Goal: Information Seeking & Learning: Learn about a topic

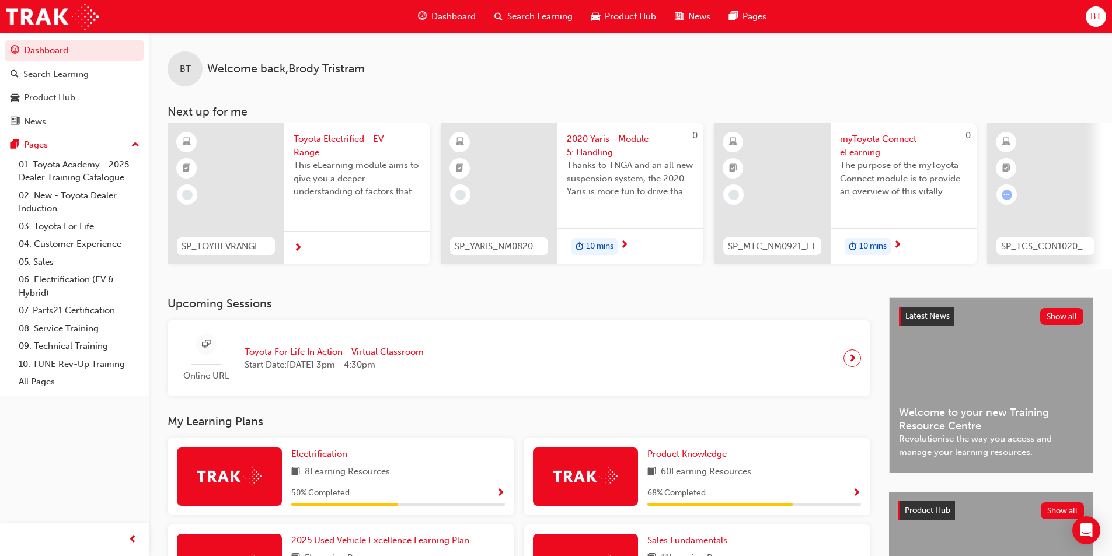
scroll to position [350, 0]
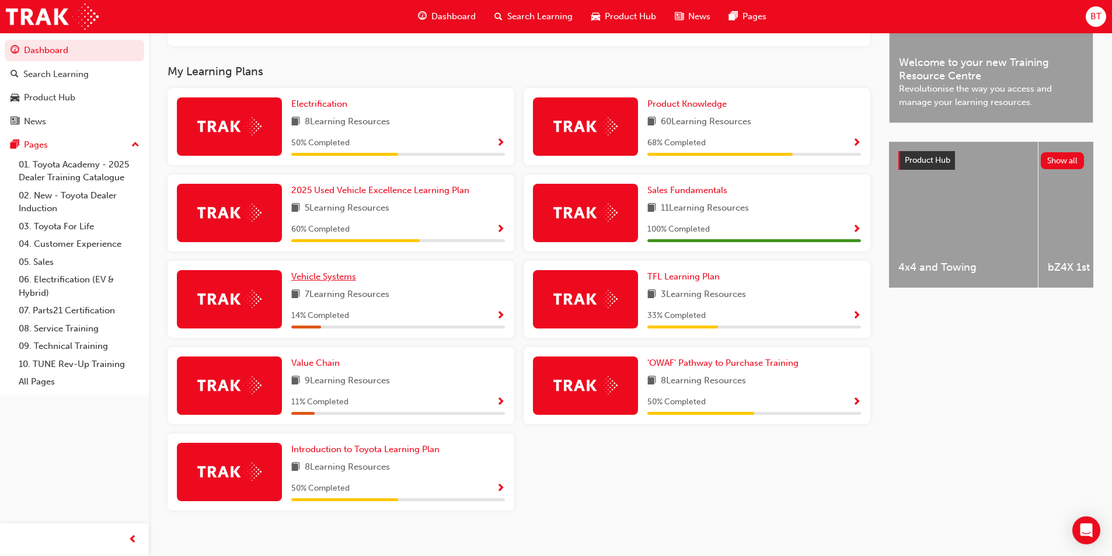
click at [335, 282] on span "Vehicle Systems" at bounding box center [323, 276] width 65 height 11
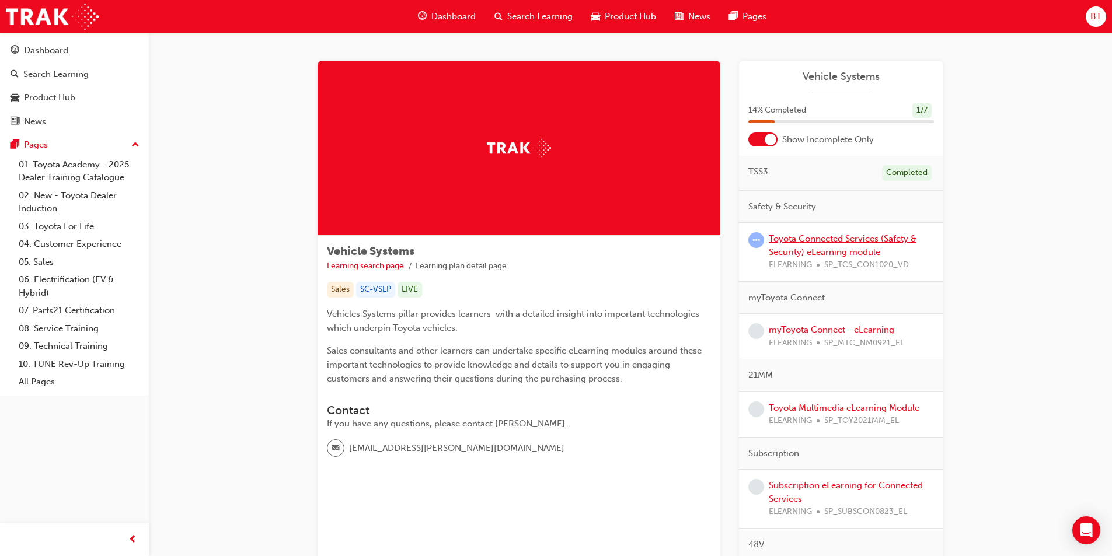
click at [837, 235] on link "Toyota Connected Services (Safety & Security) eLearning module" at bounding box center [842, 245] width 148 height 24
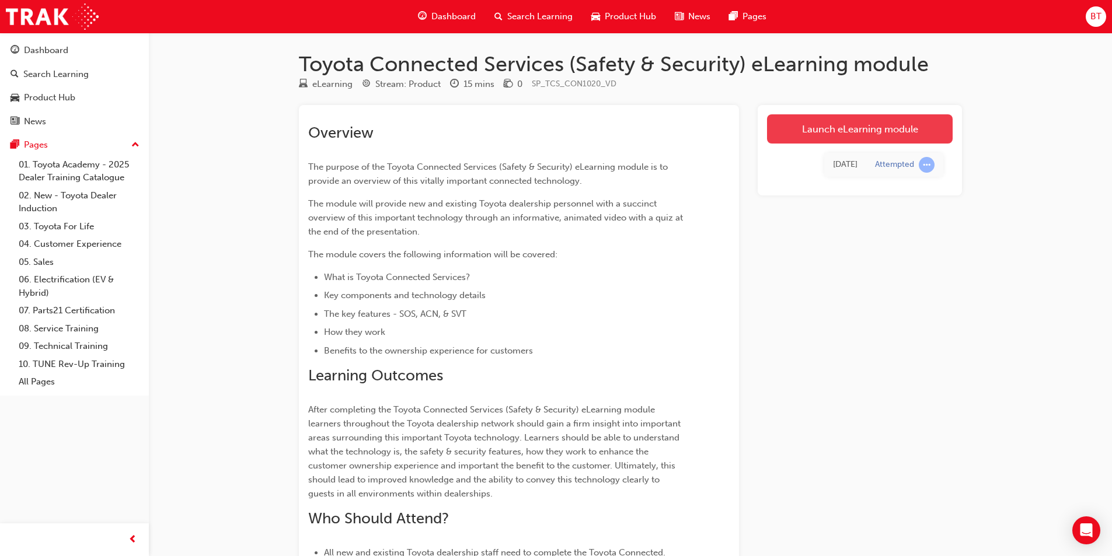
click at [869, 117] on link "Launch eLearning module" at bounding box center [860, 128] width 186 height 29
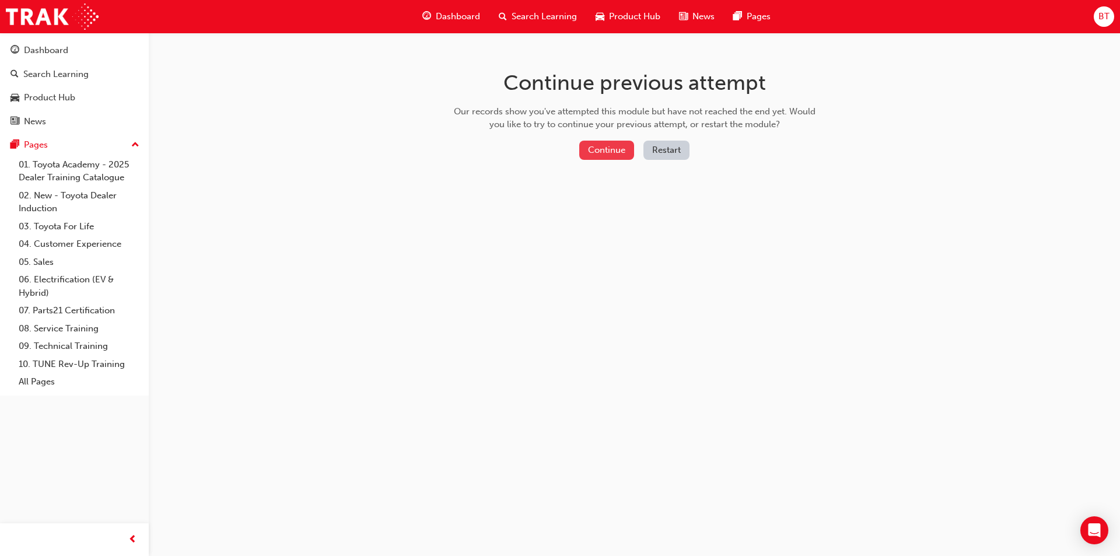
click at [589, 149] on button "Continue" at bounding box center [606, 150] width 55 height 19
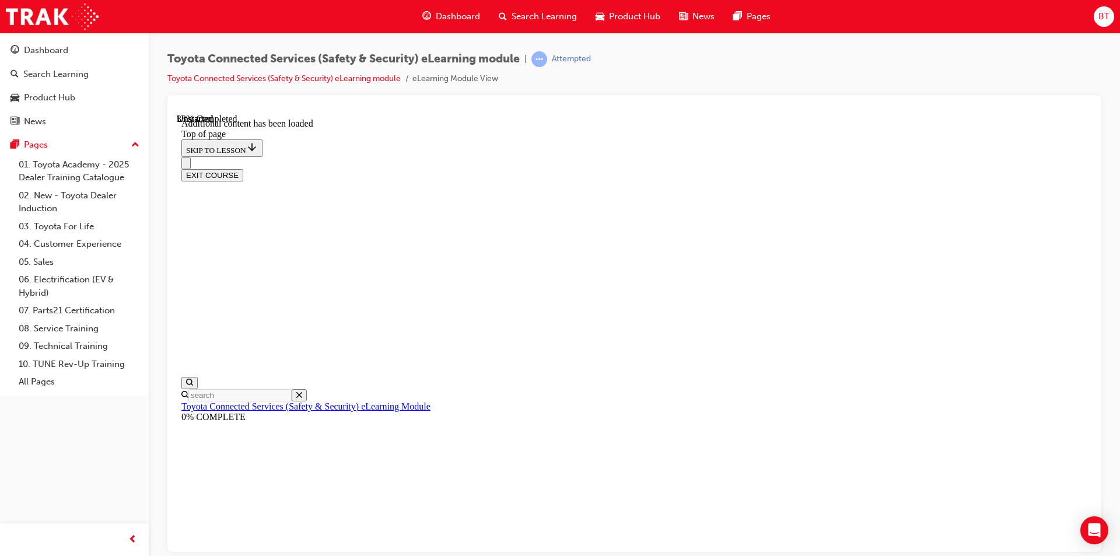
scroll to position [36, 0]
drag, startPoint x: 836, startPoint y: 428, endPoint x: 714, endPoint y: 437, distance: 122.3
click at [243, 169] on button "EXIT COURSE" at bounding box center [212, 175] width 62 height 12
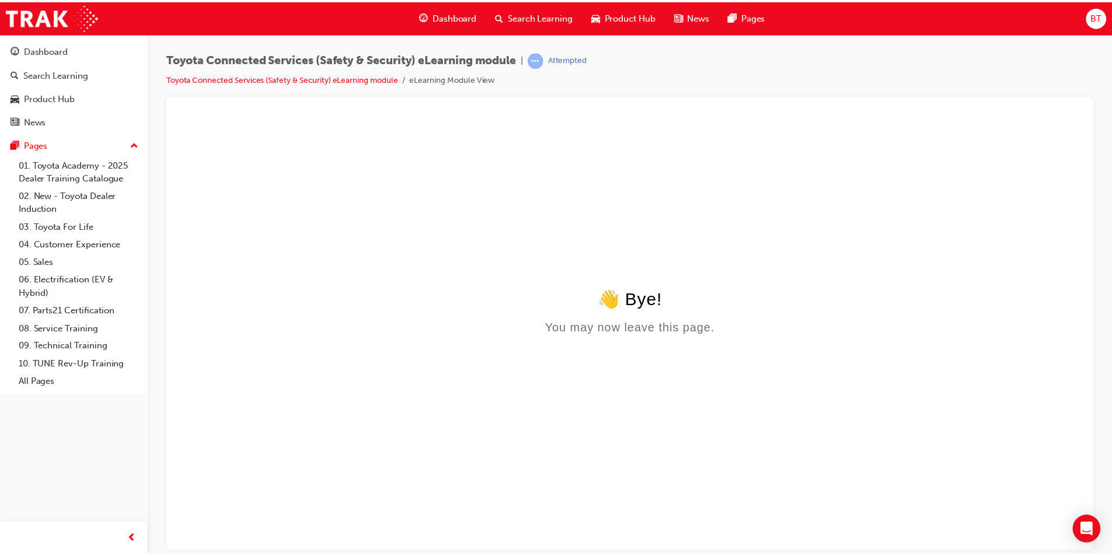
scroll to position [0, 0]
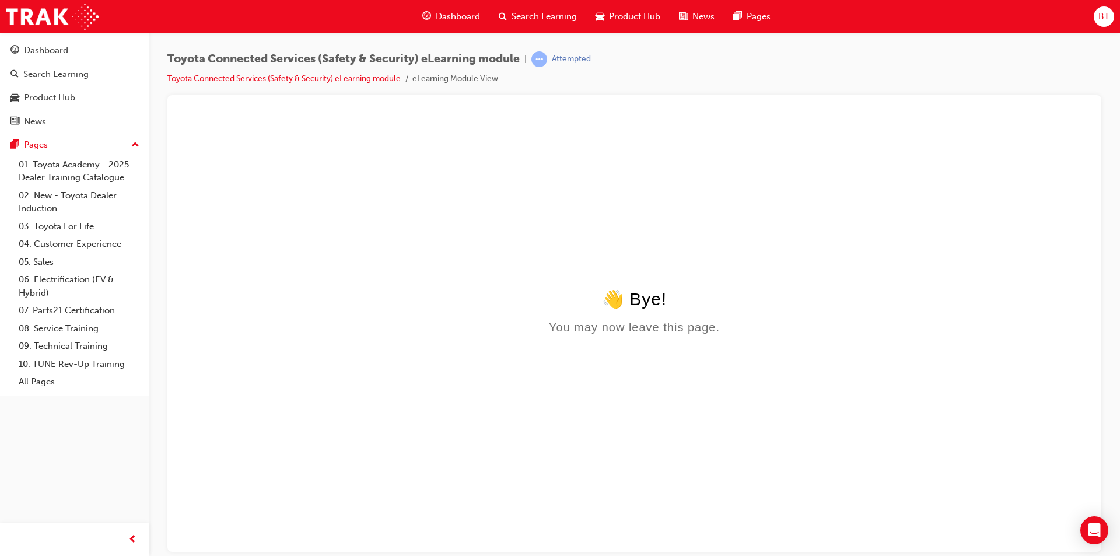
click at [449, 15] on span "Dashboard" at bounding box center [458, 16] width 44 height 13
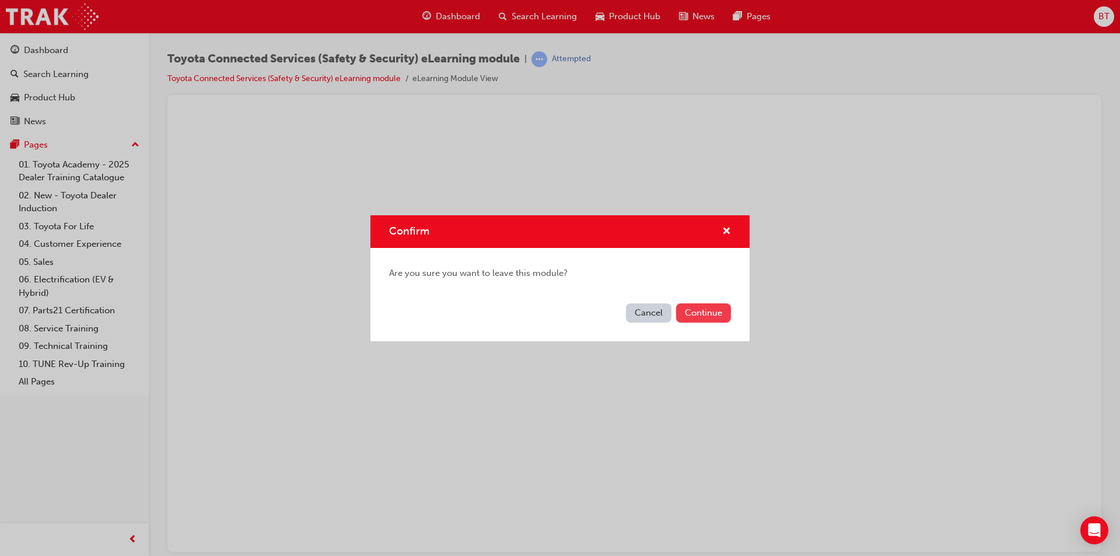
click at [690, 314] on button "Continue" at bounding box center [703, 312] width 55 height 19
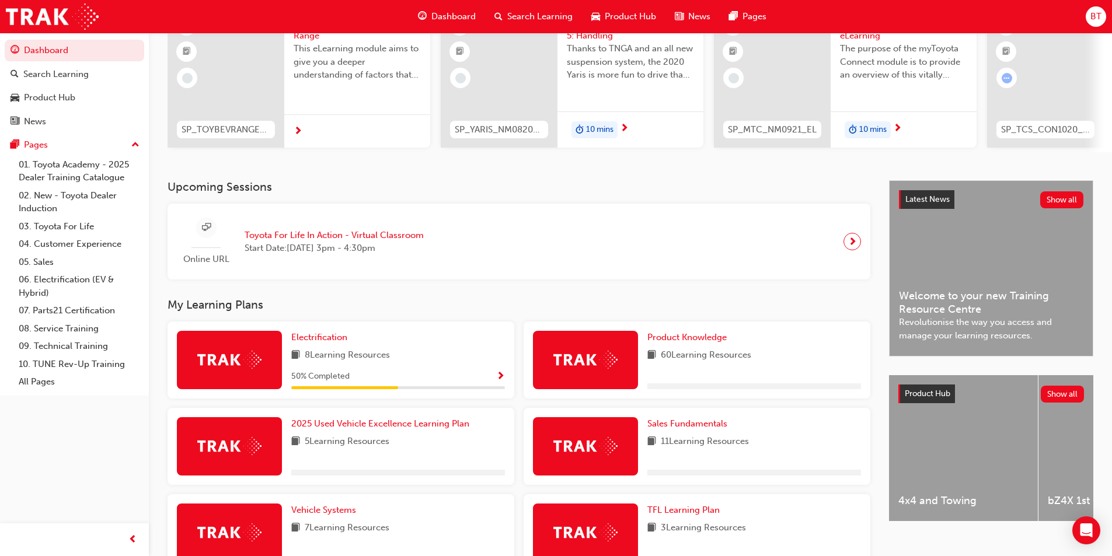
scroll to position [233, 0]
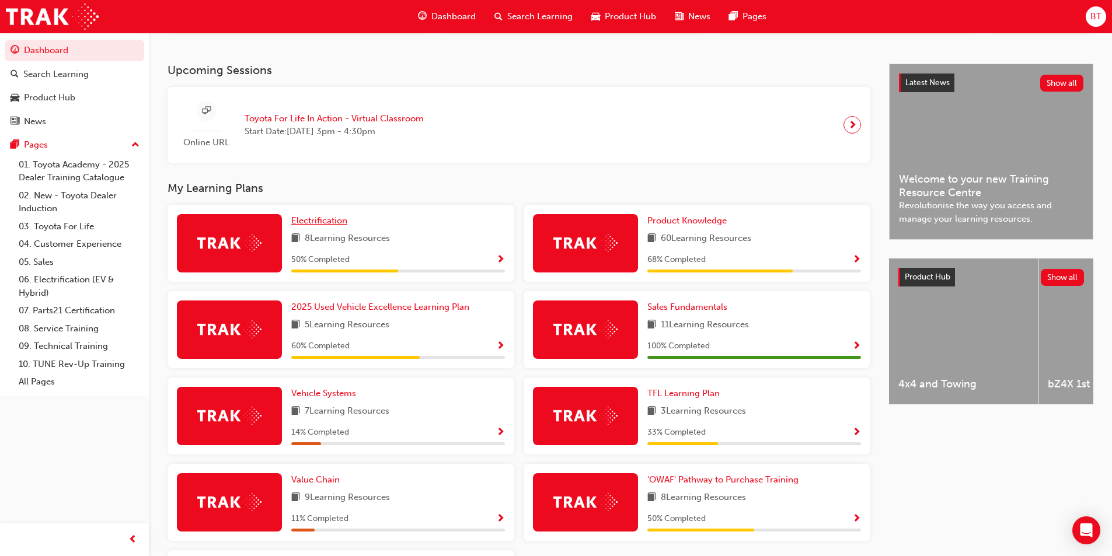
click at [300, 226] on span "Electrification" at bounding box center [319, 220] width 56 height 11
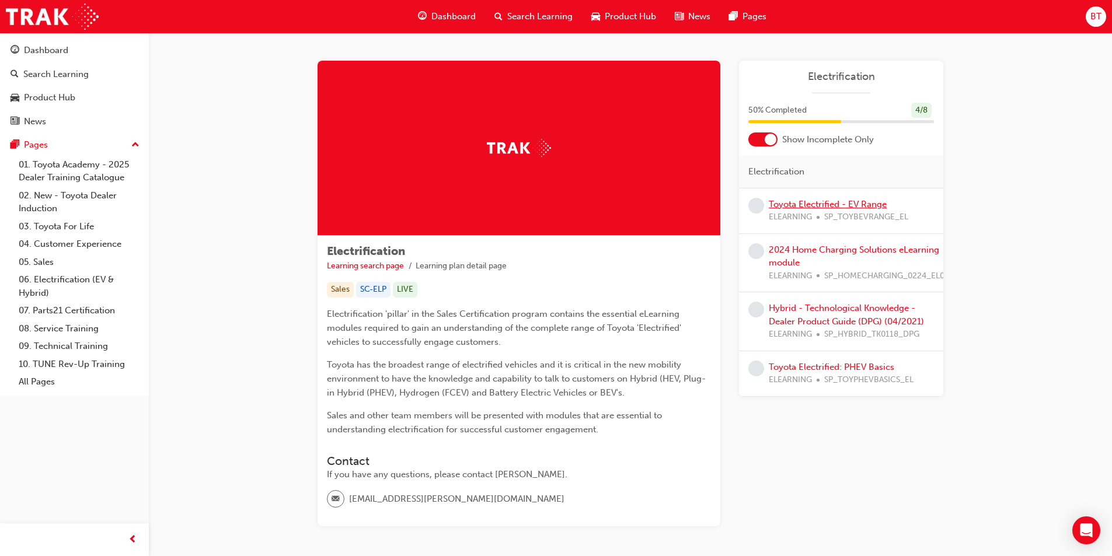
click at [840, 202] on link "Toyota Electrified - EV Range" at bounding box center [827, 204] width 118 height 11
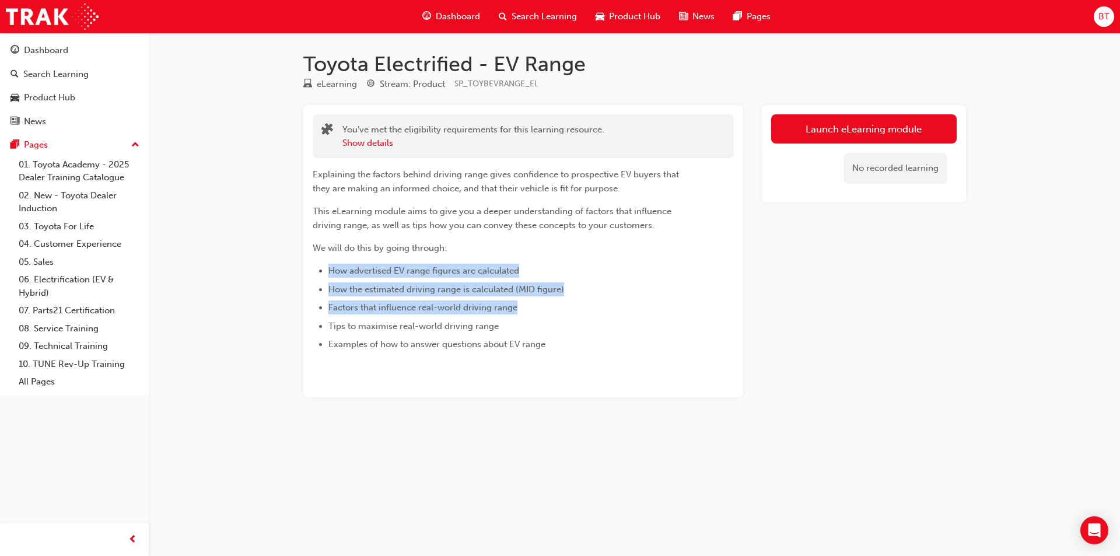
drag, startPoint x: 686, startPoint y: 307, endPoint x: 508, endPoint y: 233, distance: 192.8
click at [508, 233] on div "Explaining the factors behind driving range gives confidence to prospective EV …" at bounding box center [502, 259] width 379 height 184
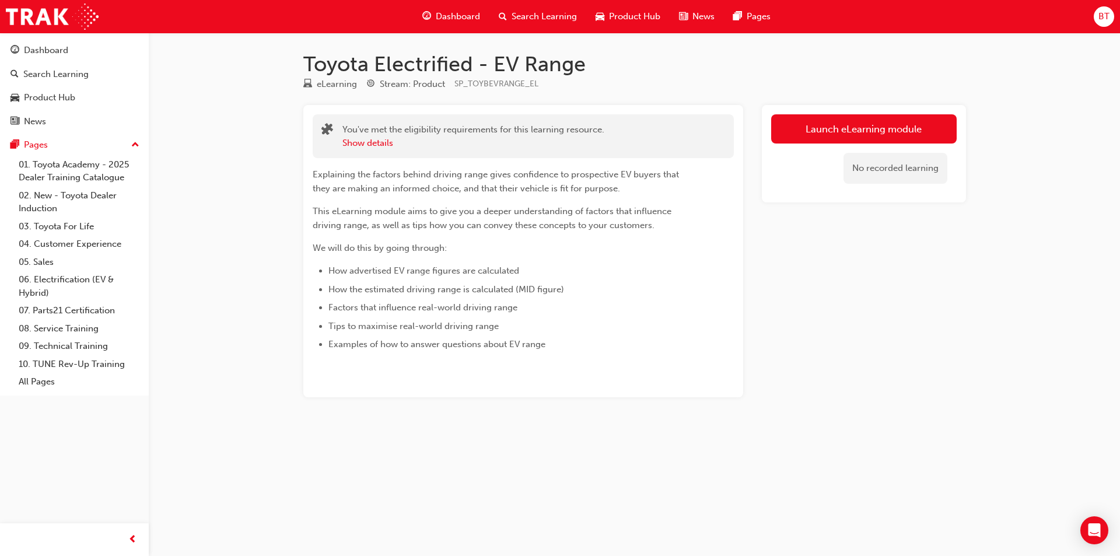
drag, startPoint x: 509, startPoint y: 213, endPoint x: 483, endPoint y: 213, distance: 26.3
click at [483, 213] on span "This eLearning module aims to give you a deeper understanding of factors that i…" at bounding box center [493, 218] width 361 height 25
click at [476, 188] on span "Explaining the factors behind driving range gives confidence to prospective EV …" at bounding box center [497, 181] width 369 height 25
click at [464, 27] on div "Dashboard" at bounding box center [451, 17] width 76 height 24
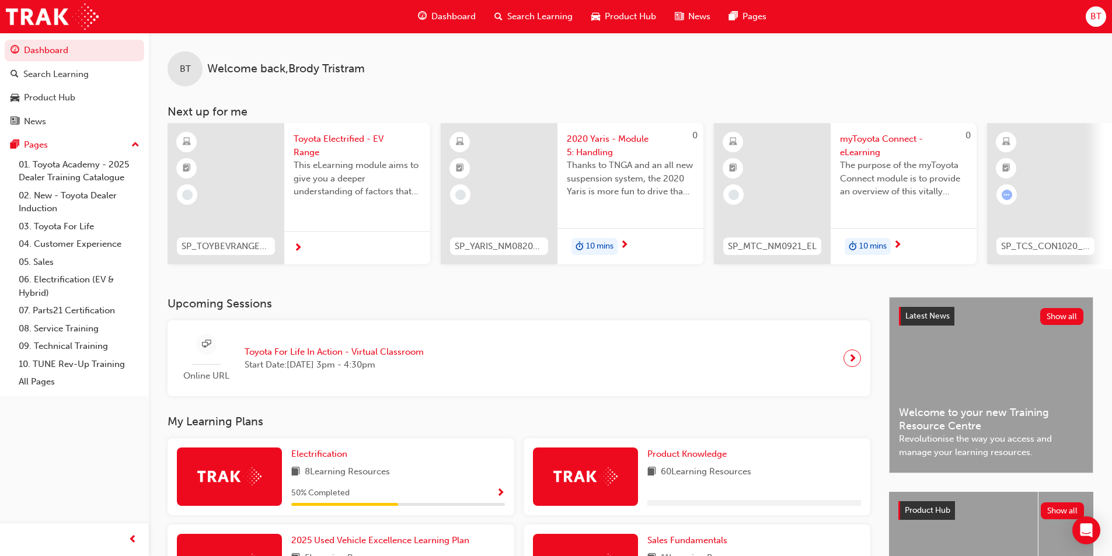
drag, startPoint x: 520, startPoint y: 121, endPoint x: 493, endPoint y: 100, distance: 34.1
click at [493, 100] on div "BT Welcome back , [PERSON_NAME] Next up for me SP_TOYBEVRANGE_EL Toyota Electri…" at bounding box center [630, 151] width 963 height 236
drag, startPoint x: 493, startPoint y: 100, endPoint x: 471, endPoint y: 90, distance: 24.3
click at [447, 79] on div "BT Welcome back , [PERSON_NAME]" at bounding box center [630, 60] width 963 height 54
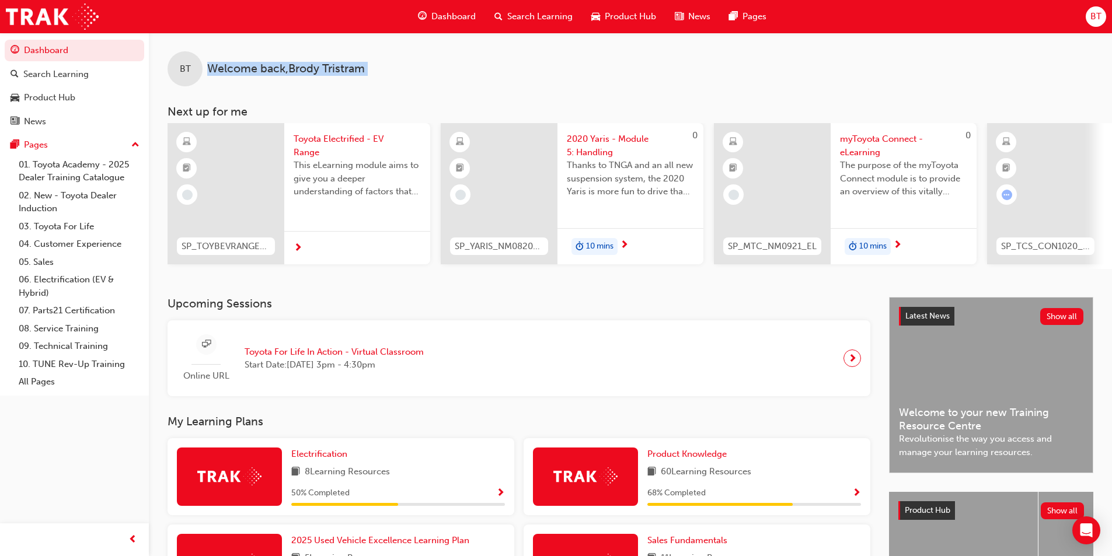
click at [447, 79] on div "BT Welcome back , [PERSON_NAME]" at bounding box center [630, 60] width 963 height 54
click at [449, 79] on div "BT Welcome back , [PERSON_NAME]" at bounding box center [630, 60] width 963 height 54
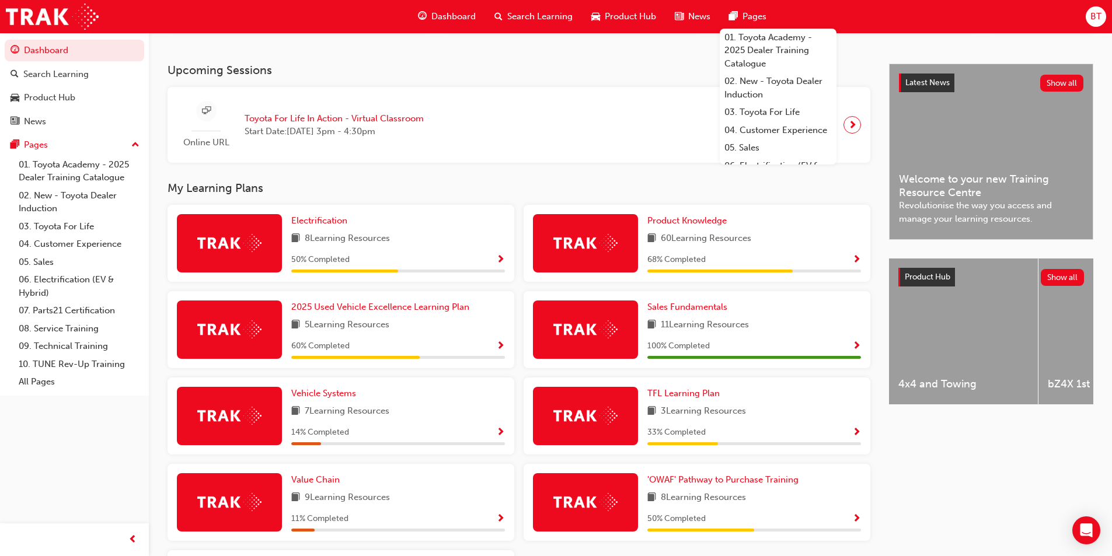
scroll to position [292, 0]
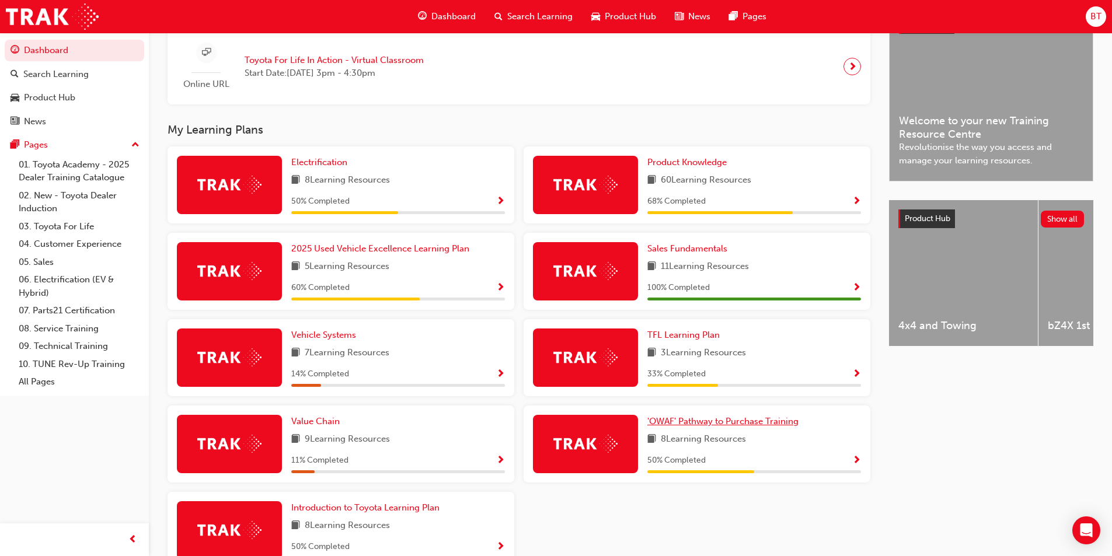
click at [719, 426] on span "'OWAF' Pathway to Purchase Training" at bounding box center [722, 421] width 151 height 11
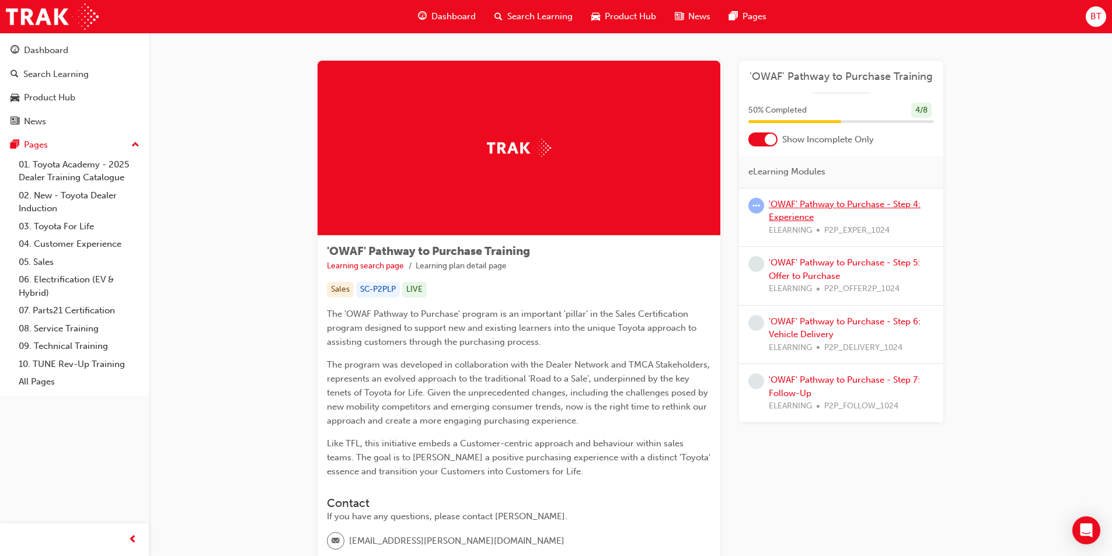
click at [829, 200] on link "'OWAF' Pathway to Purchase - Step 4: Experience" at bounding box center [844, 211] width 152 height 24
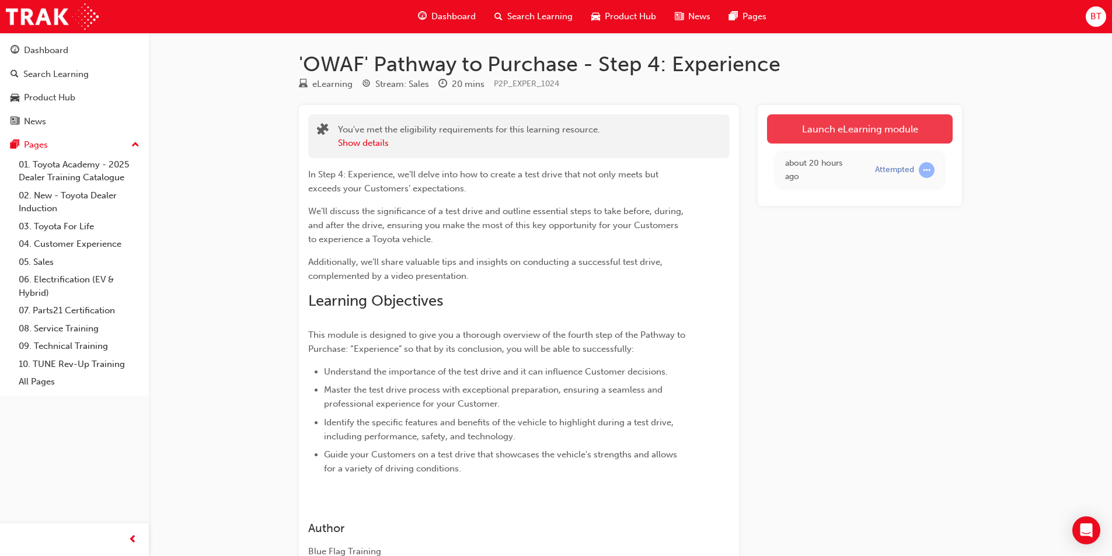
click at [826, 135] on link "Launch eLearning module" at bounding box center [860, 128] width 186 height 29
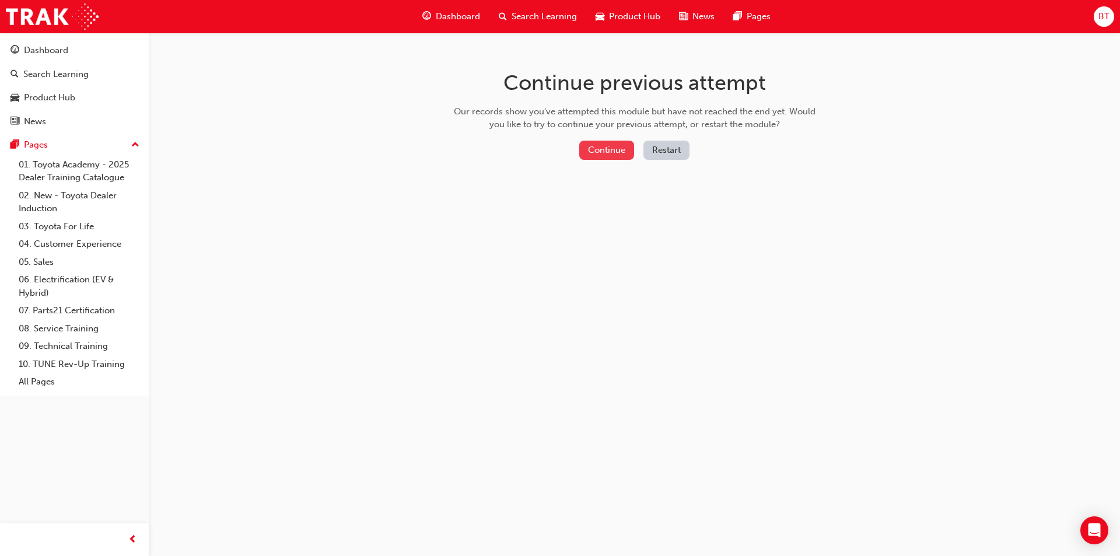
click at [610, 152] on button "Continue" at bounding box center [606, 150] width 55 height 19
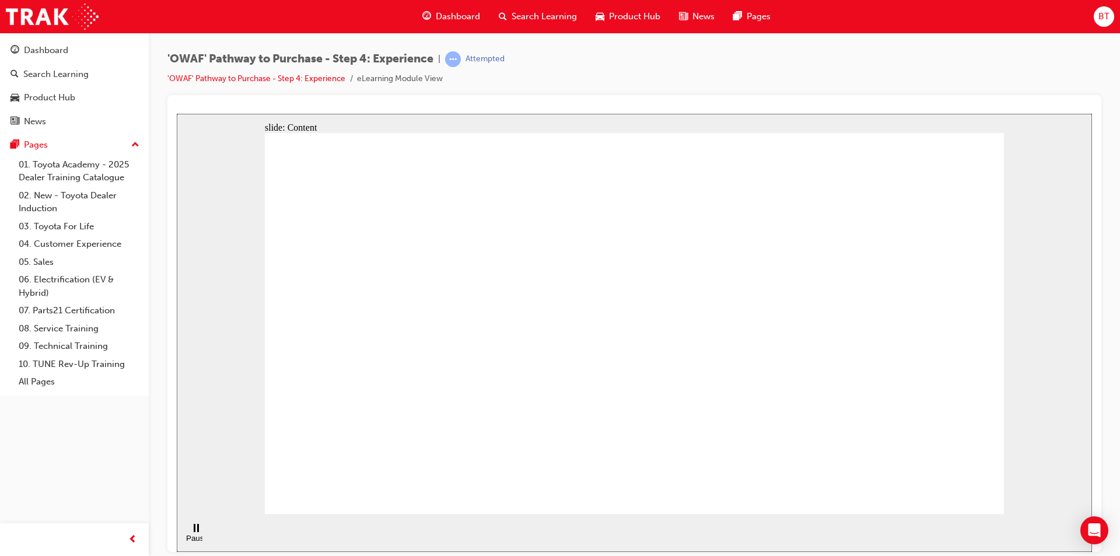
drag, startPoint x: 652, startPoint y: 401, endPoint x: 667, endPoint y: 374, distance: 30.8
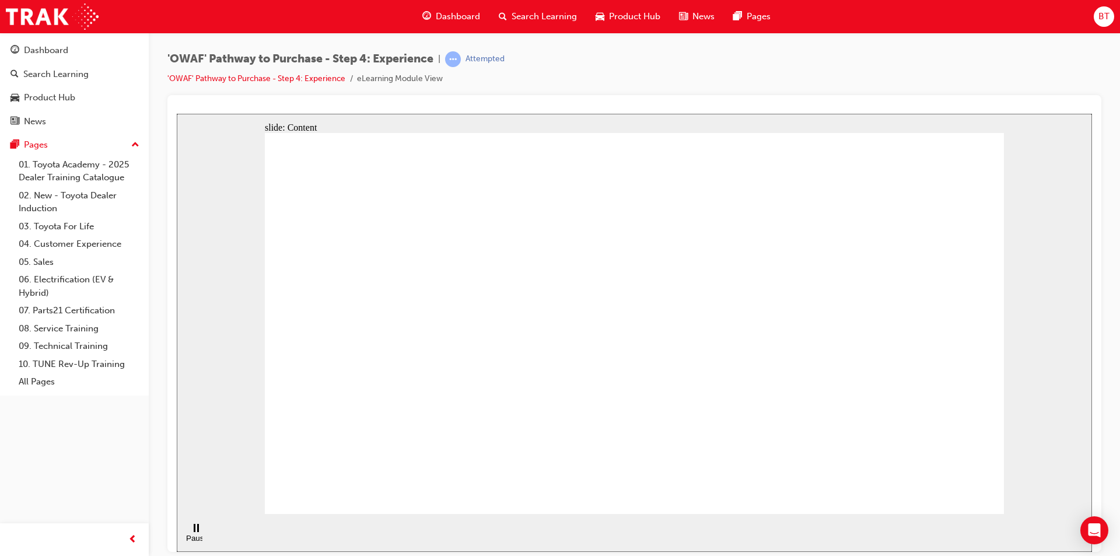
click at [1053, 456] on div "slide: Content Rectangle 1 Rectangle 4 Rectangle 1 Rectangle 2 Driver’s seat Re…" at bounding box center [634, 332] width 915 height 438
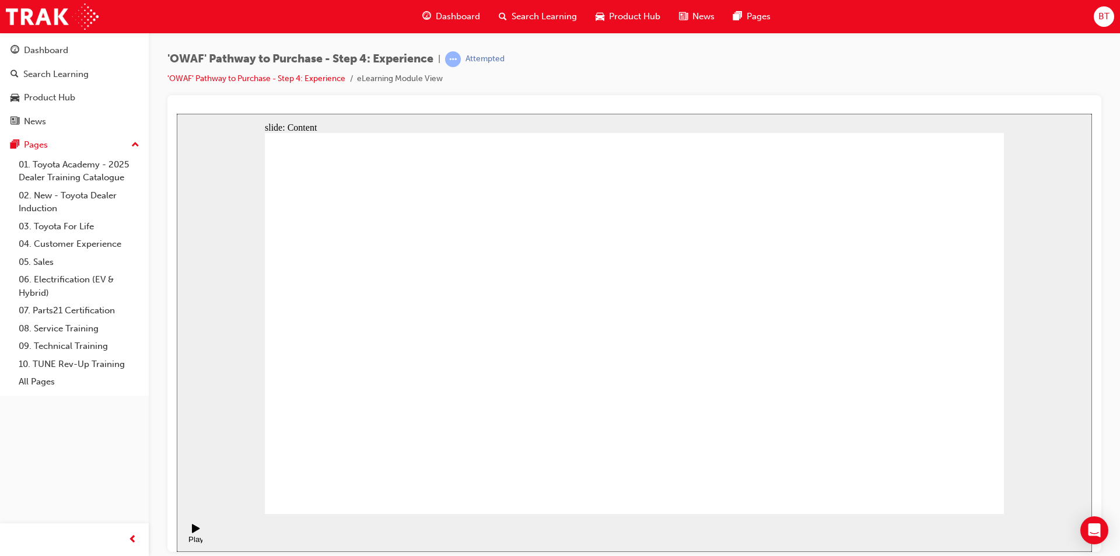
click at [191, 533] on div "Pause (Ctrl+Alt+P)" at bounding box center [196, 542] width 20 height 18
click at [194, 533] on icon "Play (Ctrl+Alt+P)" at bounding box center [196, 527] width 8 height 9
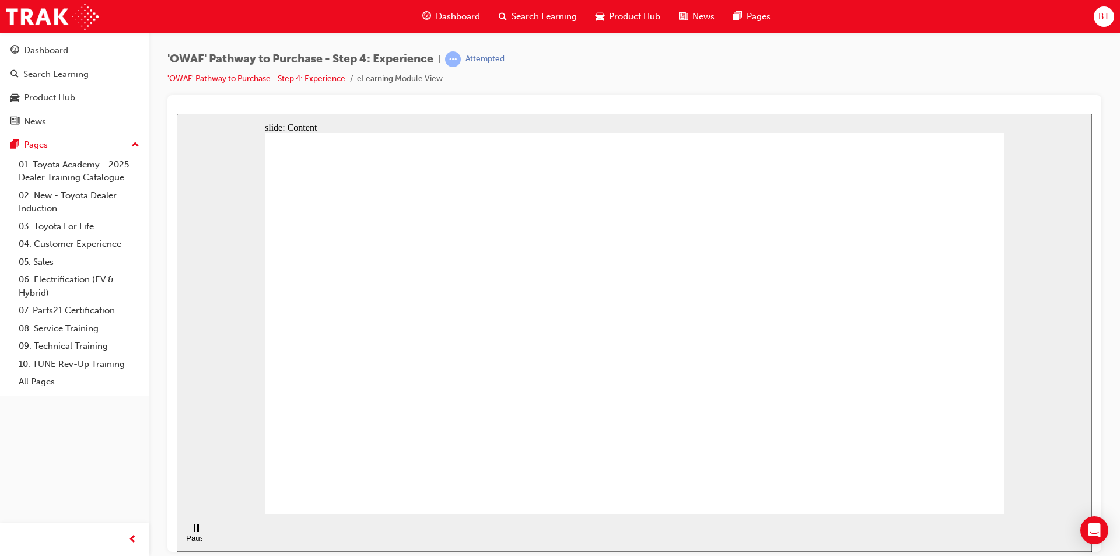
drag, startPoint x: 719, startPoint y: 68, endPoint x: 673, endPoint y: 69, distance: 46.7
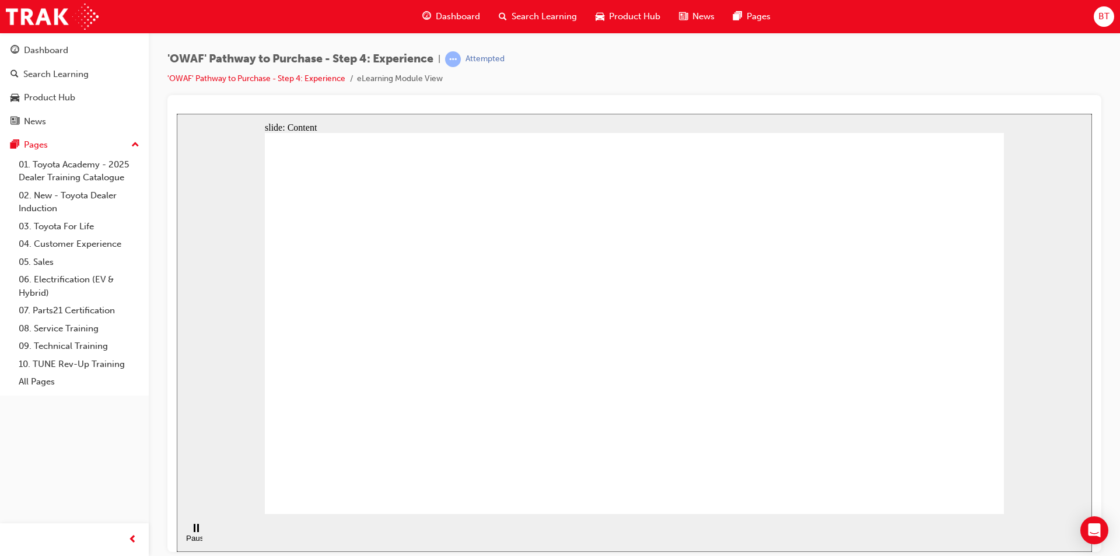
click at [673, 69] on div "'OWAF' Pathway to Purchase - Step 4: Experience | Attempted 'OWAF' Pathway to P…" at bounding box center [634, 73] width 934 height 44
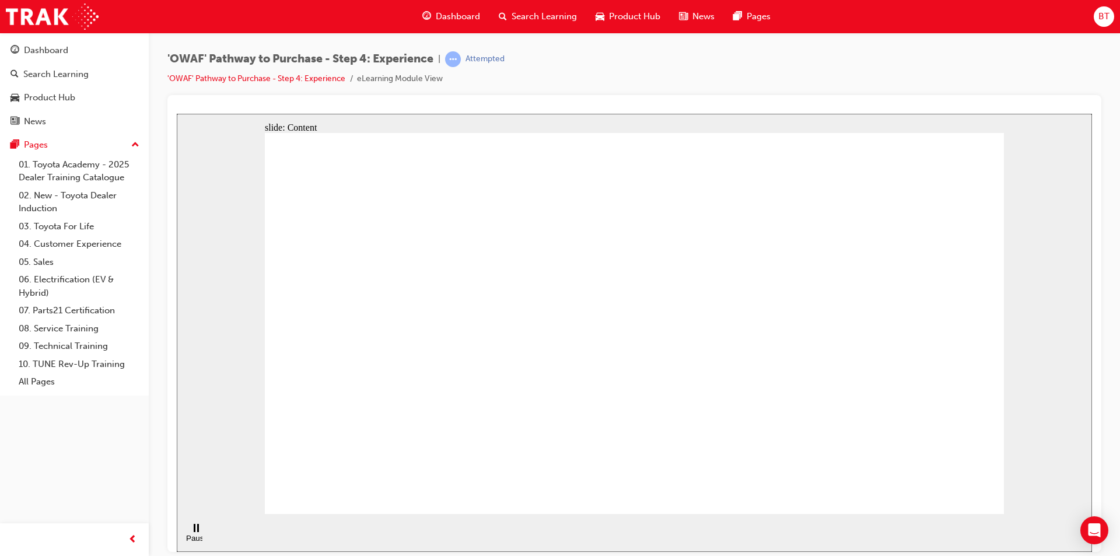
drag, startPoint x: 753, startPoint y: 380, endPoint x: 564, endPoint y: 333, distance: 195.4
